Goal: Find specific page/section: Find specific page/section

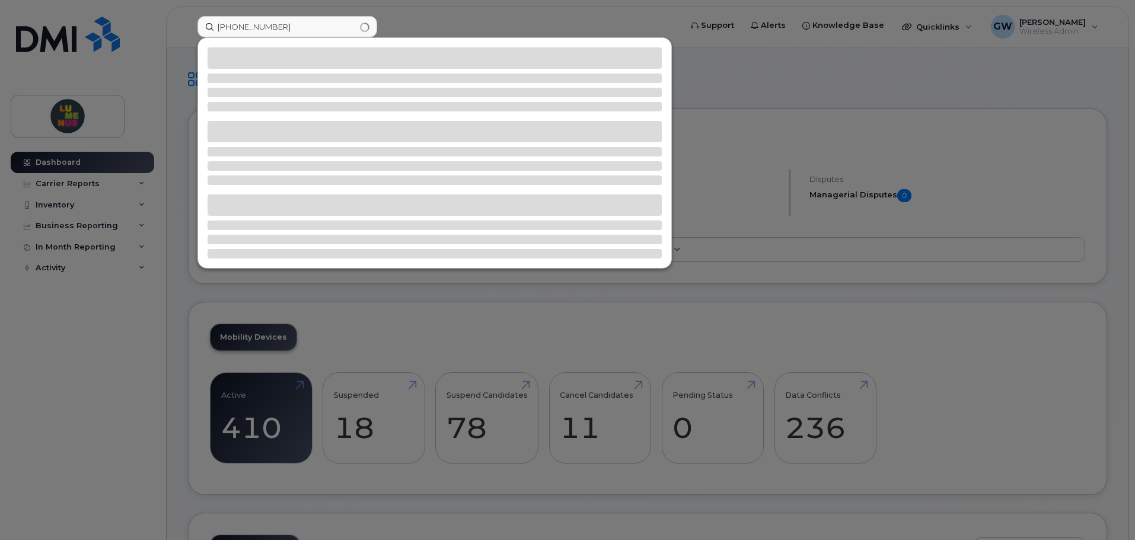
click at [257, 30] on input "437 328 7694" at bounding box center [288, 26] width 180 height 21
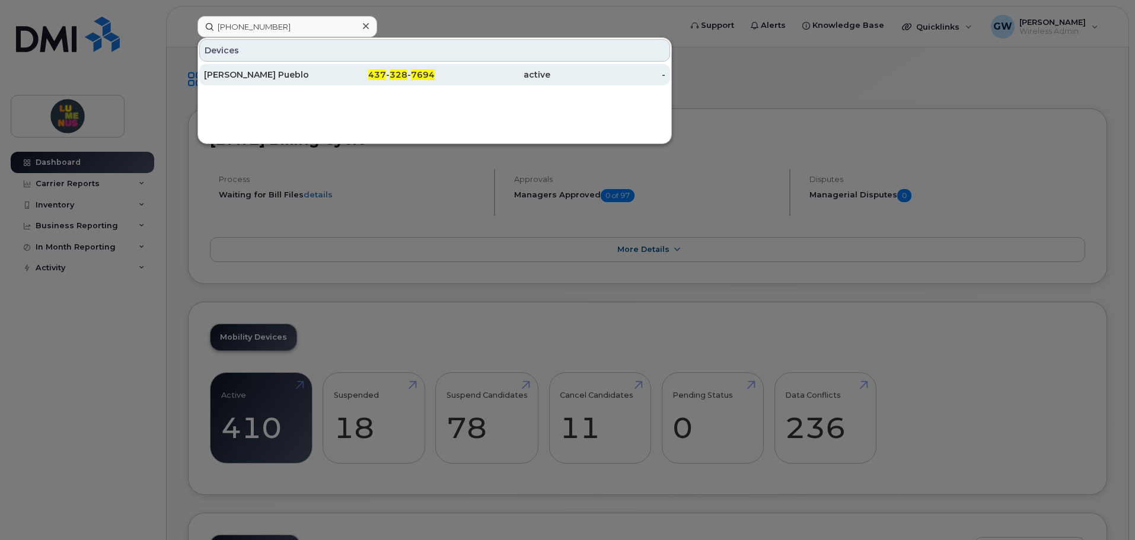
type input "437 328 7694"
click at [306, 71] on div "[PERSON_NAME] Pueblo" at bounding box center [262, 75] width 116 height 12
click at [389, 80] on div "437 - 328 - 7694" at bounding box center [378, 75] width 116 height 12
